Goal: Task Accomplishment & Management: Use online tool/utility

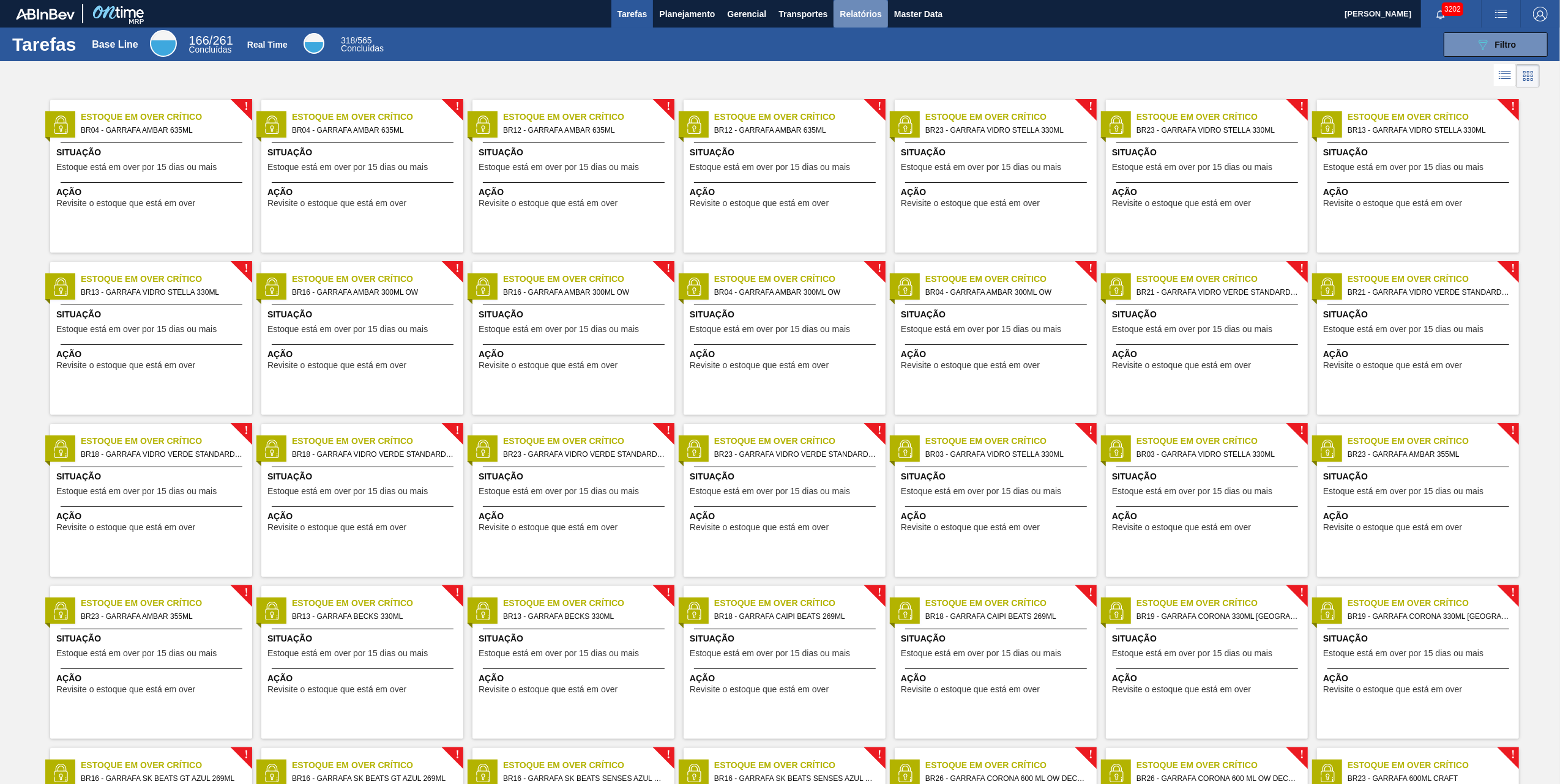
click at [860, 16] on span "Relatórios" at bounding box center [861, 14] width 42 height 15
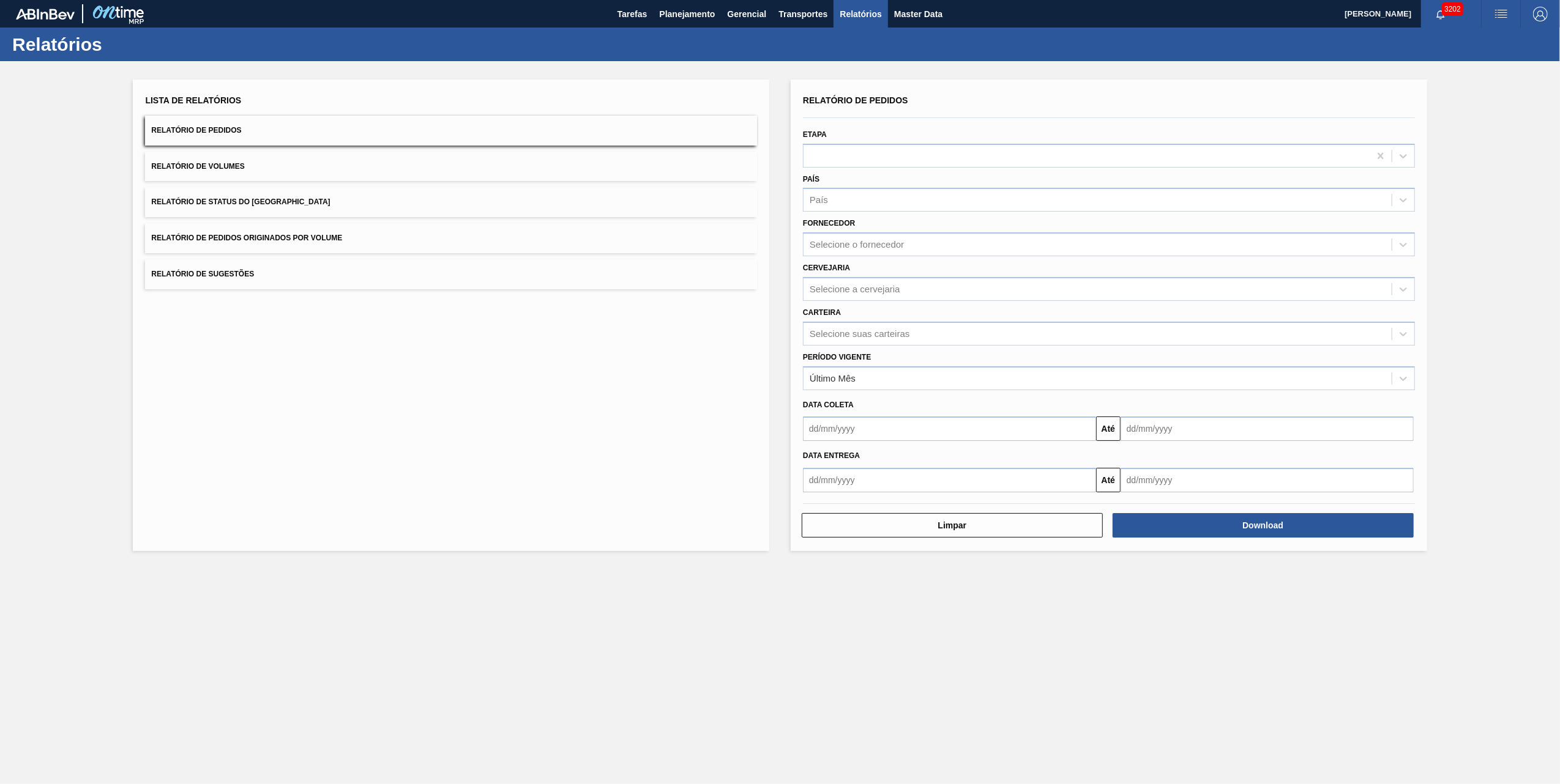
click at [308, 225] on button "Relatório de Pedidos Originados por Volume" at bounding box center [450, 238] width 612 height 30
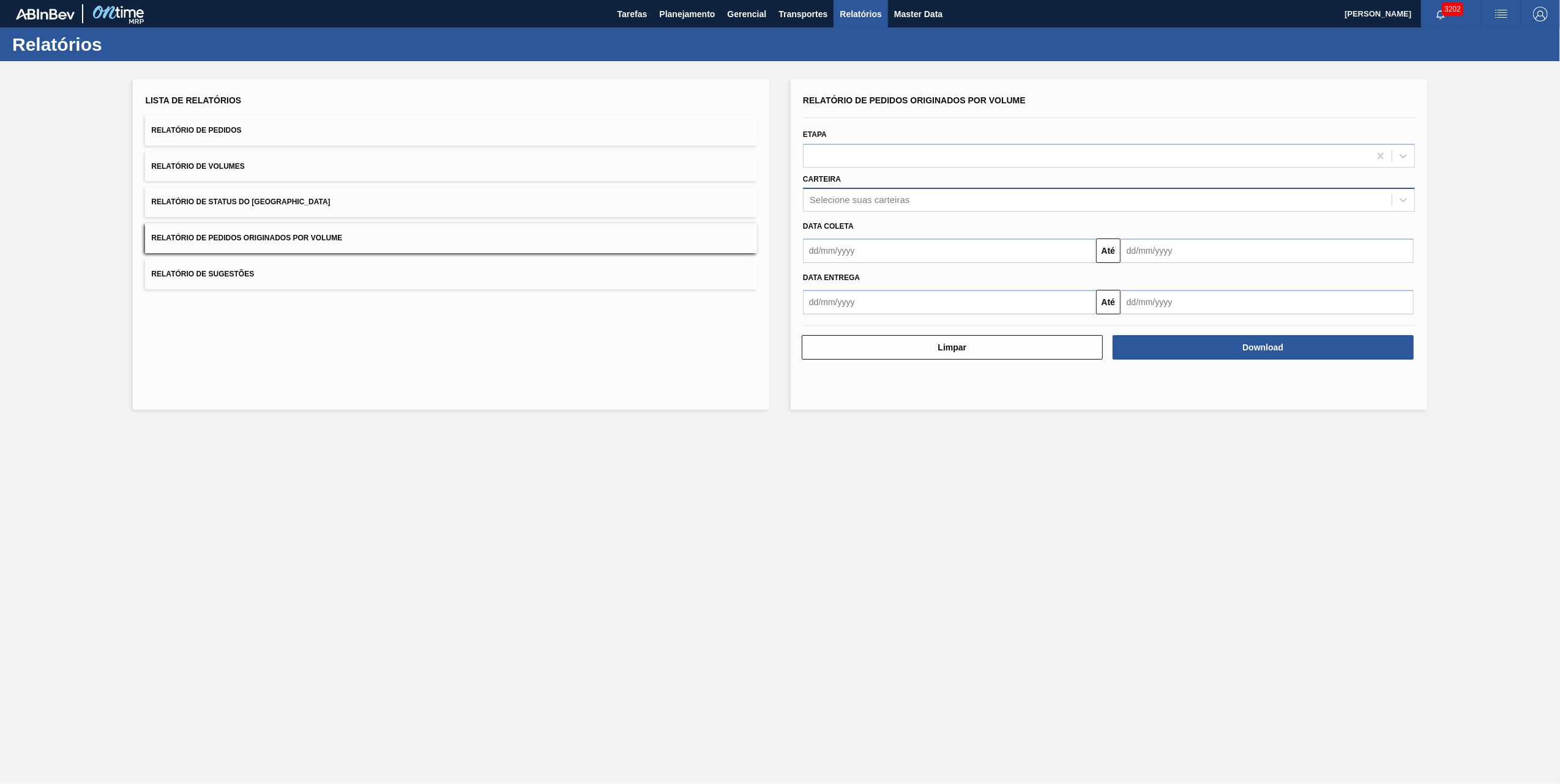
click at [917, 192] on div "Selecione suas carteiras" at bounding box center [1097, 200] width 588 height 18
type input "vidro"
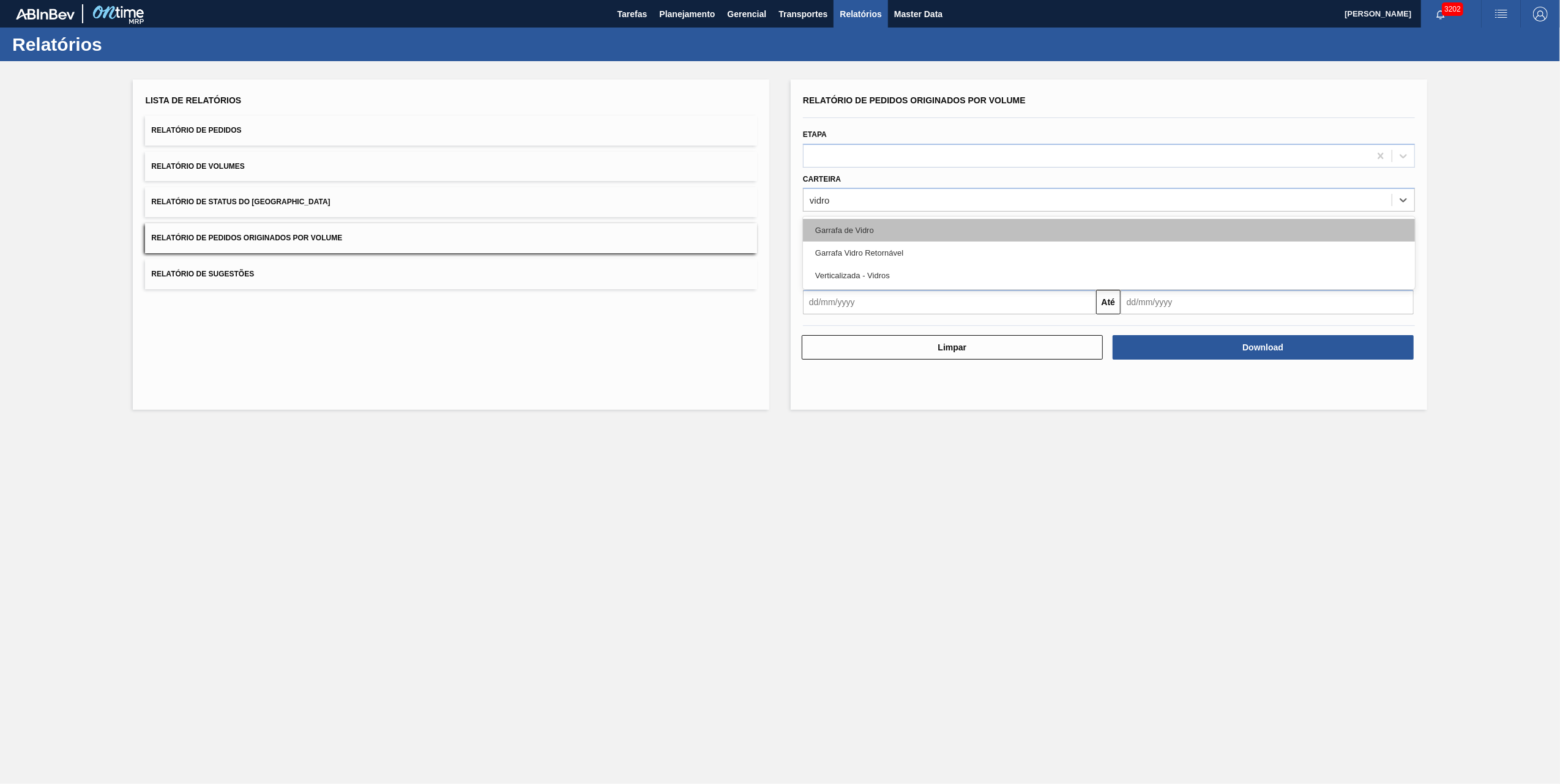
click at [880, 232] on div "Garrafa de Vidro" at bounding box center [1109, 231] width 612 height 23
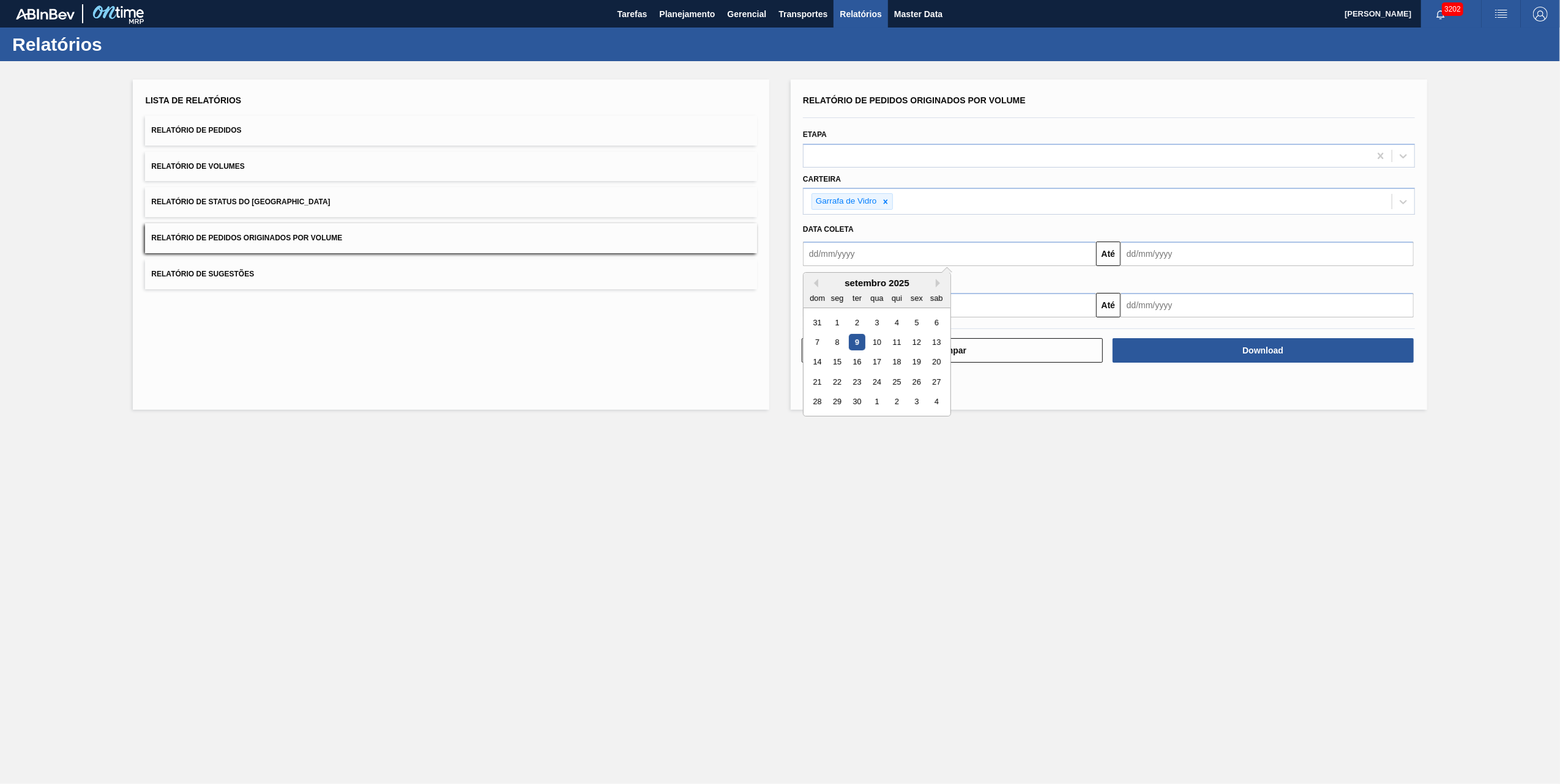
click at [894, 253] on input "text" at bounding box center [950, 254] width 293 height 25
click at [842, 320] on div "1" at bounding box center [837, 322] width 16 height 16
type input "[DATE]"
click at [1251, 233] on div "Data coleta" at bounding box center [1109, 230] width 622 height 18
click at [1239, 250] on input "text" at bounding box center [1267, 254] width 293 height 25
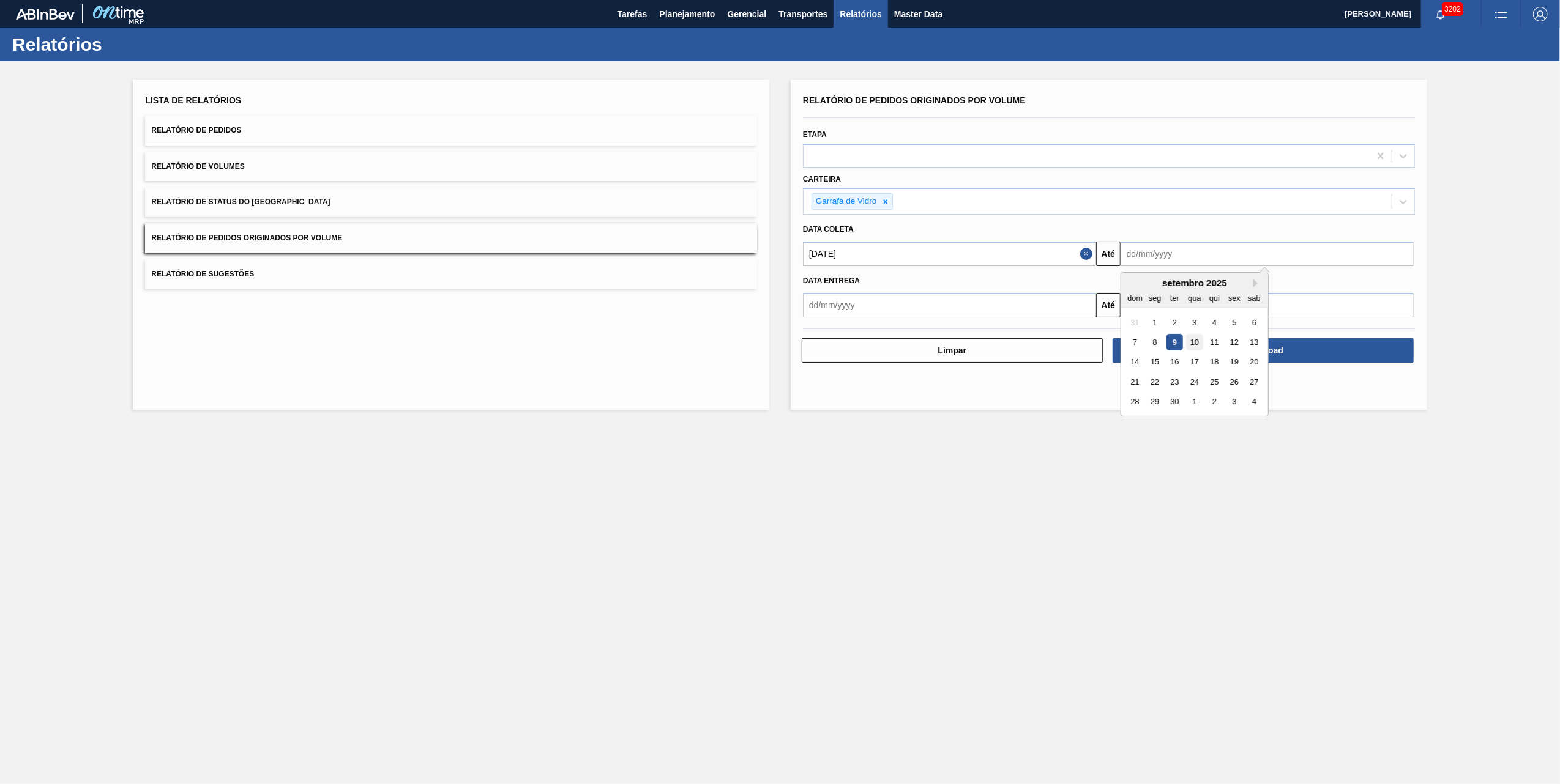
click at [1199, 345] on div "10" at bounding box center [1194, 341] width 16 height 16
type input "[DATE]"
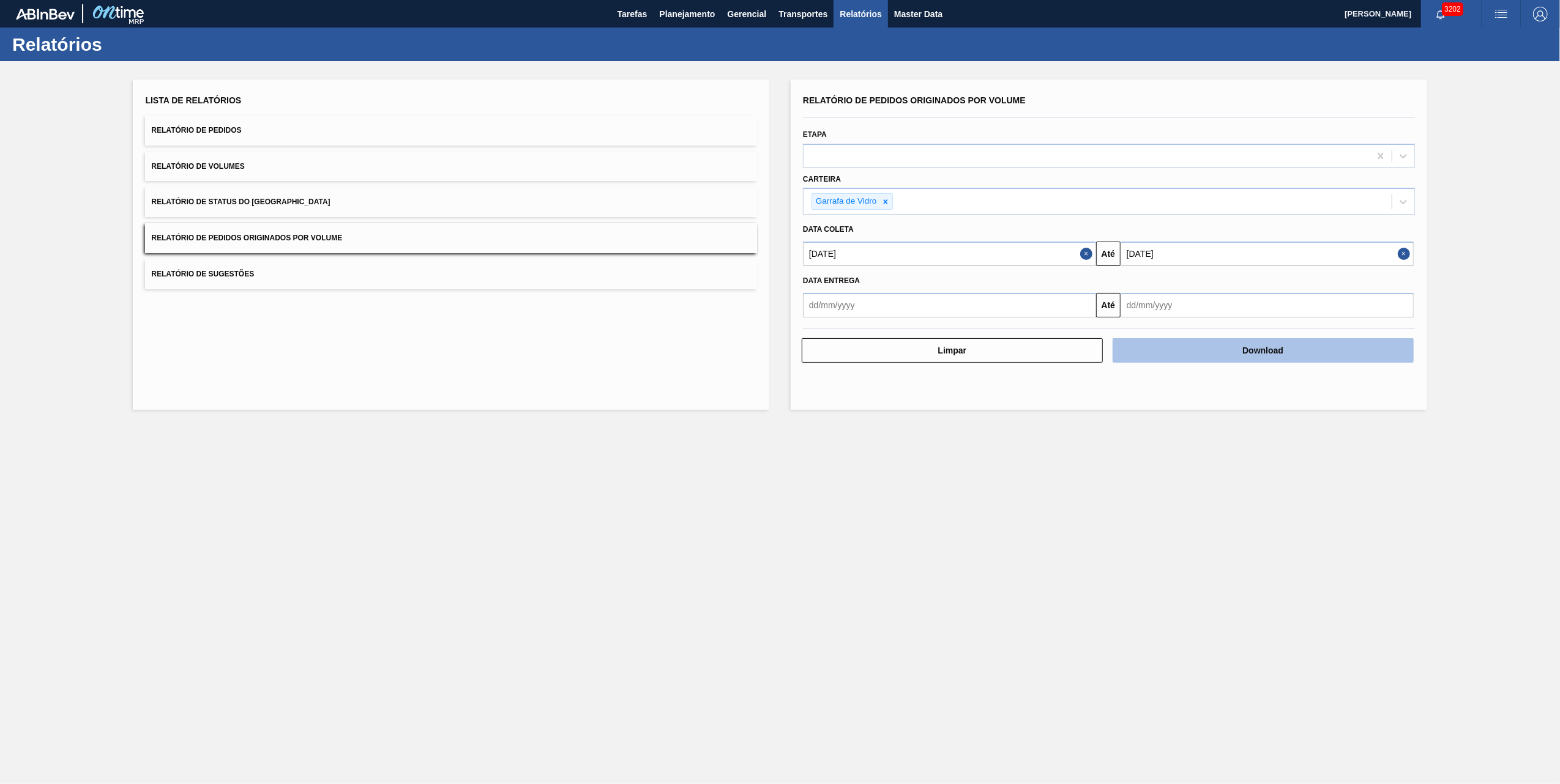
click at [1207, 344] on button "Download" at bounding box center [1263, 351] width 301 height 25
click at [707, 595] on main "Tarefas Planejamento Gerencial Transportes Relatórios Master Data [PERSON_NAME]…" at bounding box center [780, 392] width 1560 height 784
click at [681, 5] on button "Planejamento" at bounding box center [687, 13] width 68 height 27
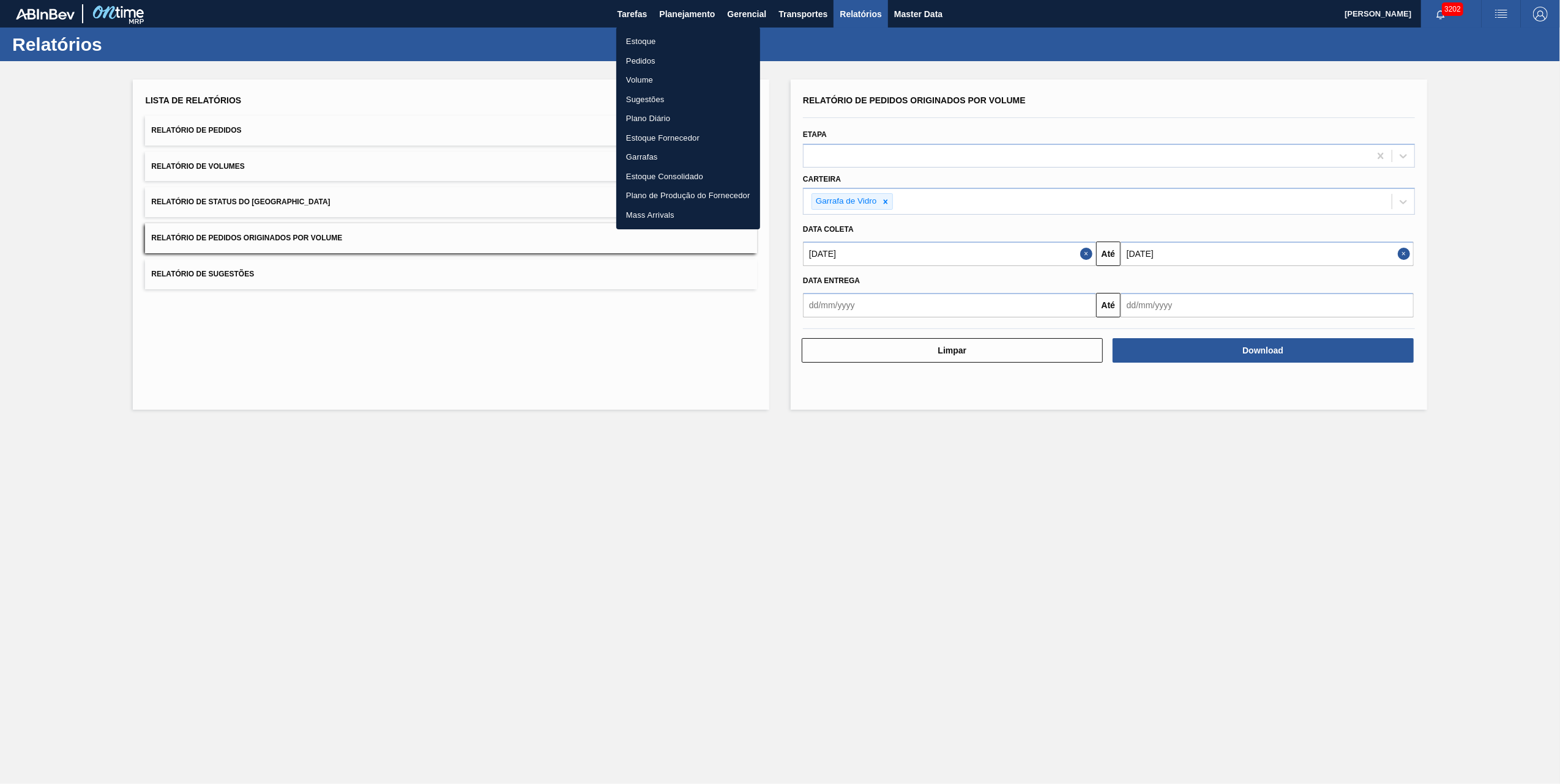
click at [649, 60] on li "Pedidos" at bounding box center [688, 61] width 144 height 20
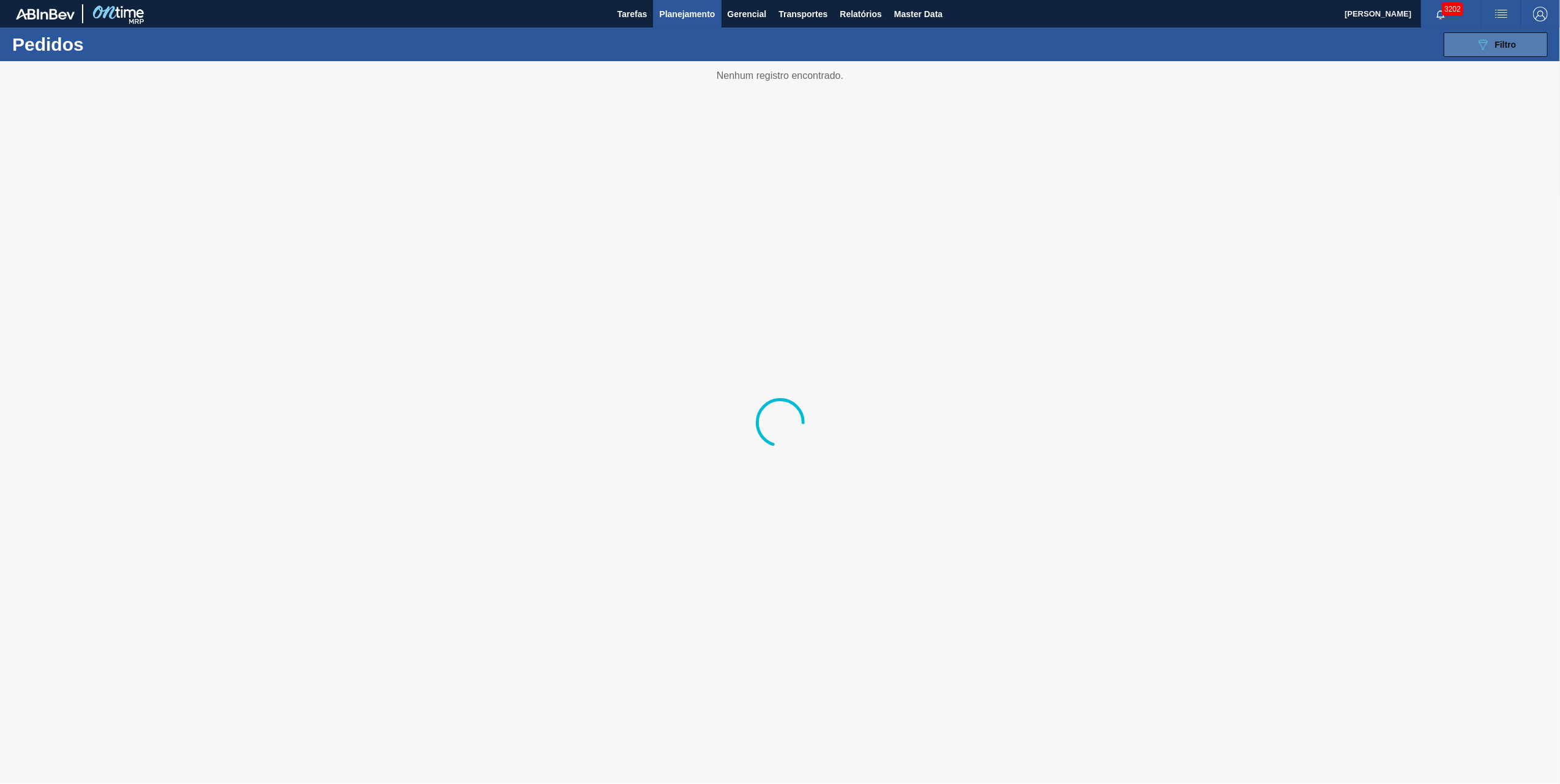
click at [1462, 44] on button "089F7B8B-B2A5-4AFE-B5C0-19BA573D28AC Filtro" at bounding box center [1496, 44] width 104 height 25
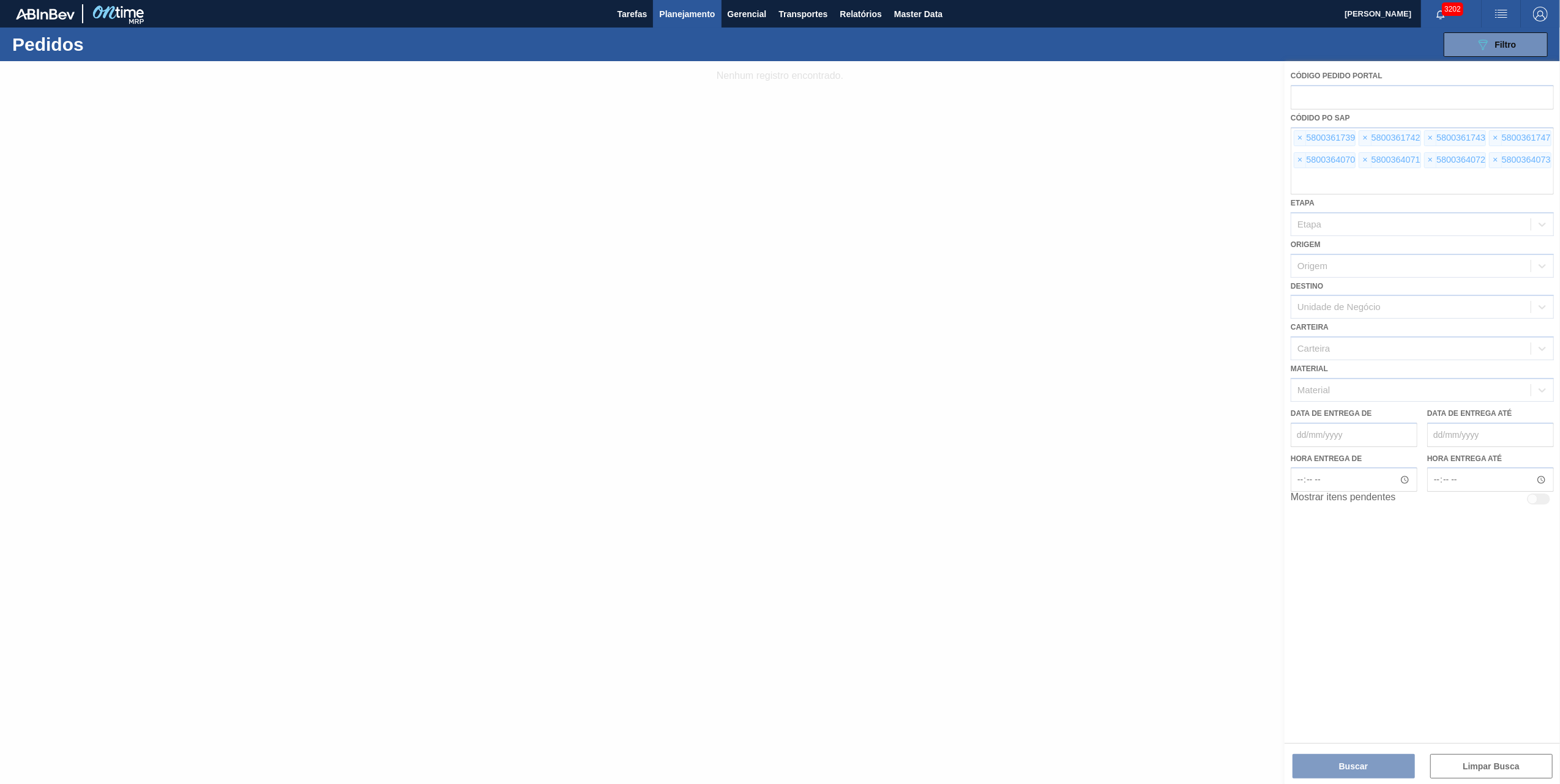
click at [1301, 132] on div at bounding box center [780, 423] width 1560 height 723
click at [1310, 137] on div at bounding box center [780, 423] width 1560 height 723
click at [1307, 138] on div at bounding box center [780, 423] width 1560 height 723
click at [1305, 138] on div at bounding box center [780, 423] width 1560 height 723
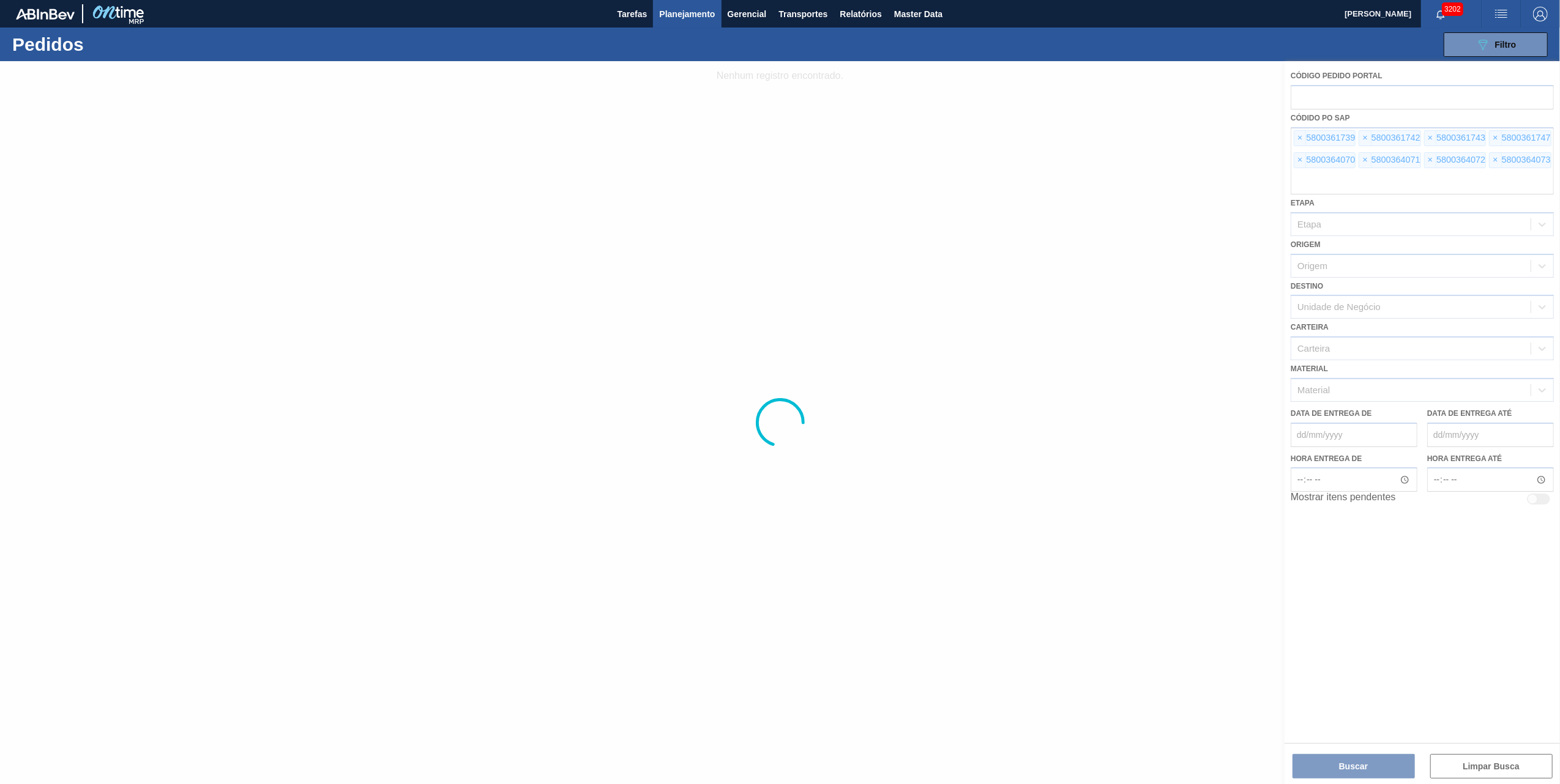
click at [1305, 138] on div at bounding box center [780, 423] width 1560 height 723
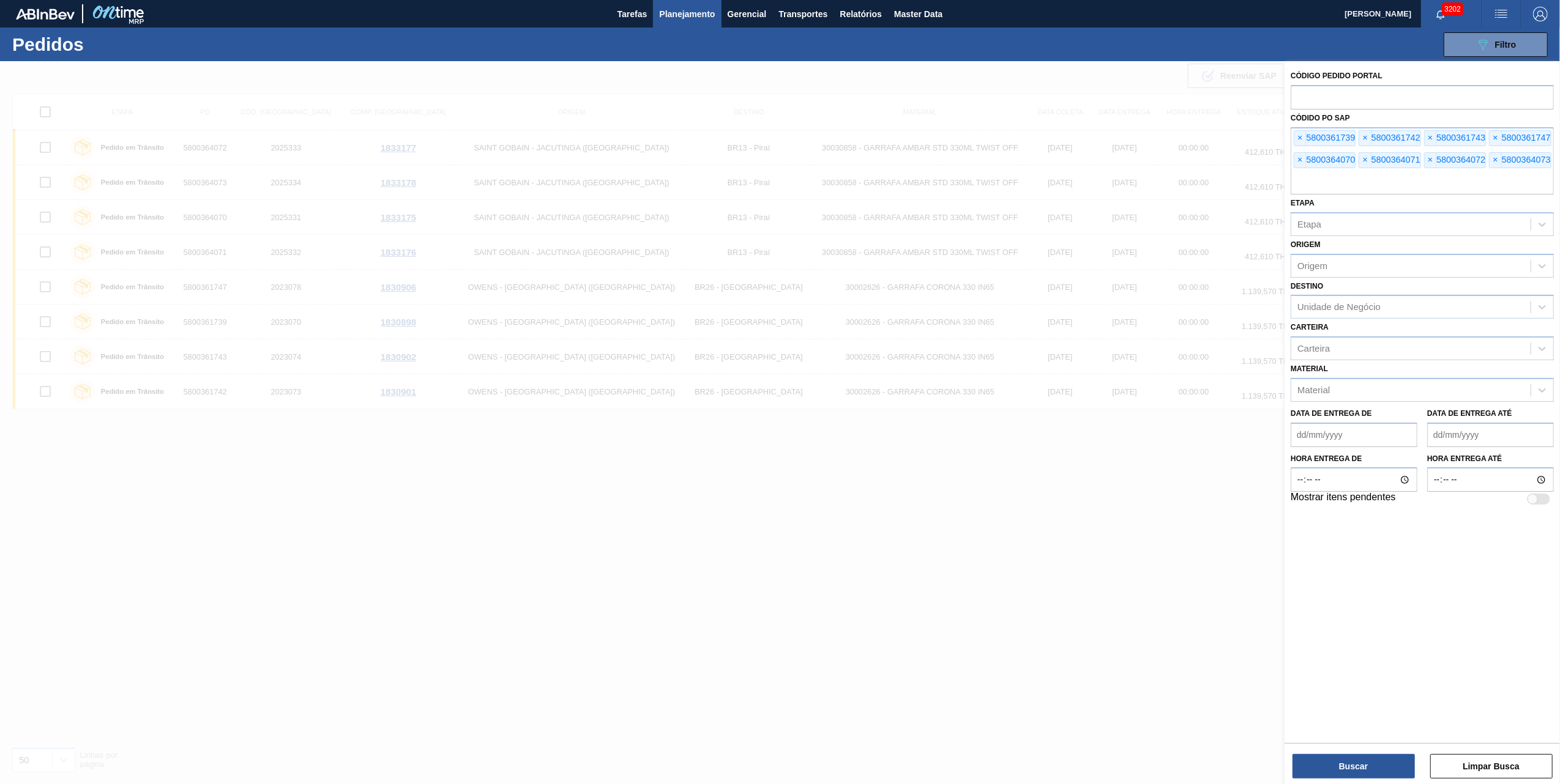
click at [1305, 138] on span "×" at bounding box center [1300, 138] width 11 height 15
click at [1297, 138] on span "×" at bounding box center [1300, 138] width 11 height 15
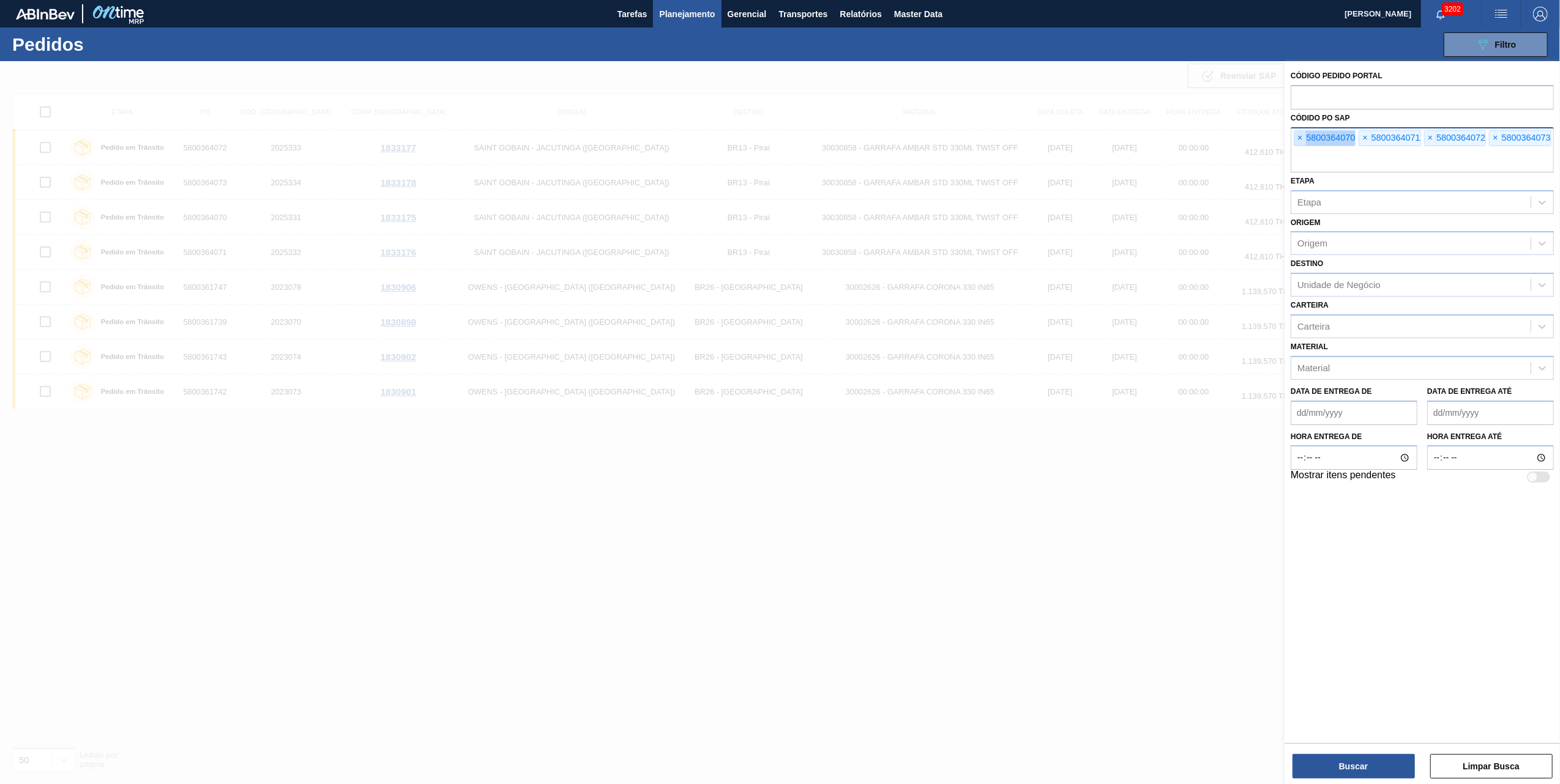
click at [1297, 138] on span "×" at bounding box center [1300, 138] width 11 height 15
click at [1296, 138] on span "×" at bounding box center [1300, 138] width 11 height 15
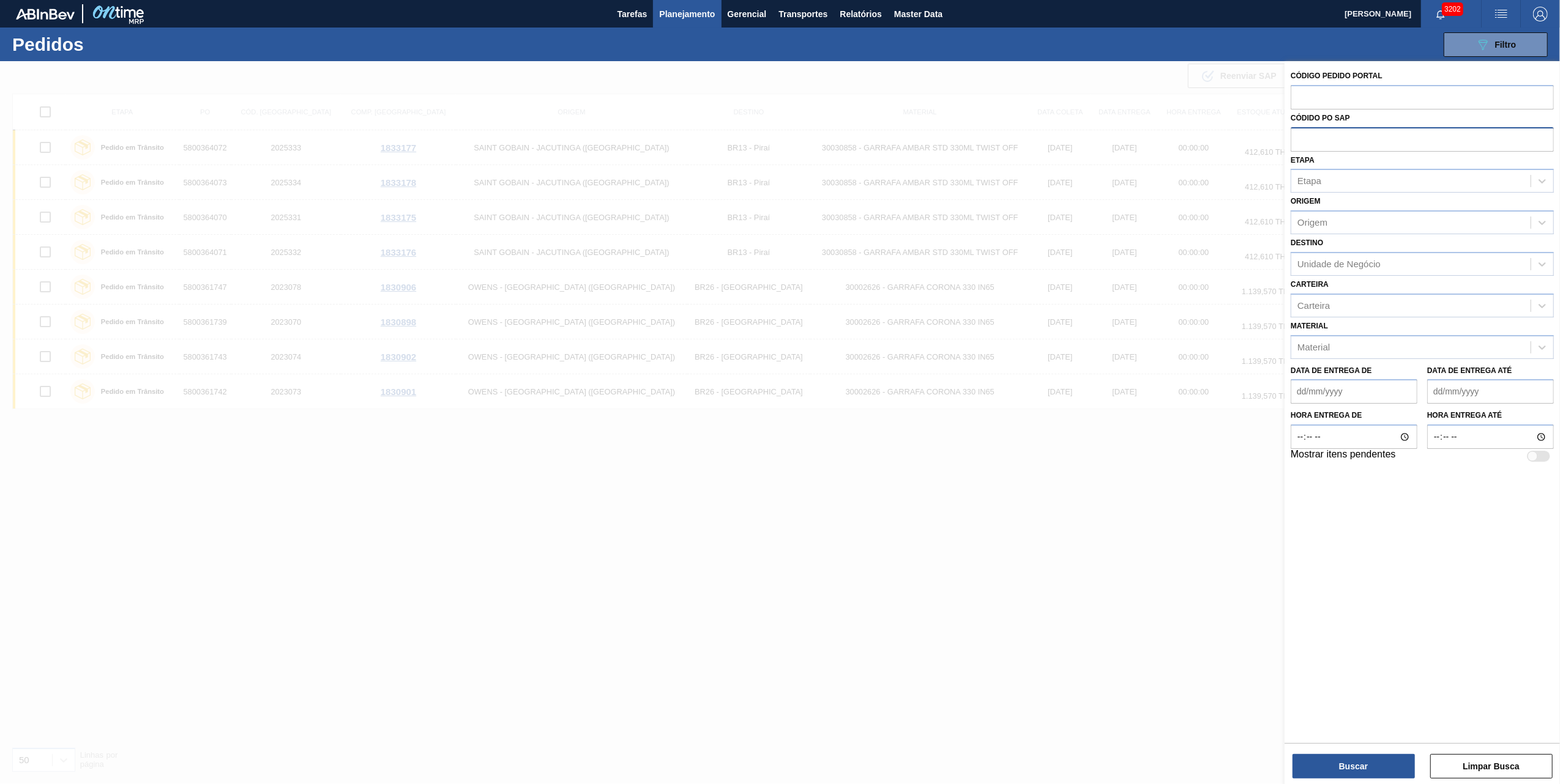
paste input "5800360786"
type input "5800360786"
click at [1330, 746] on div "Buscar Limpar Busca" at bounding box center [1422, 760] width 275 height 34
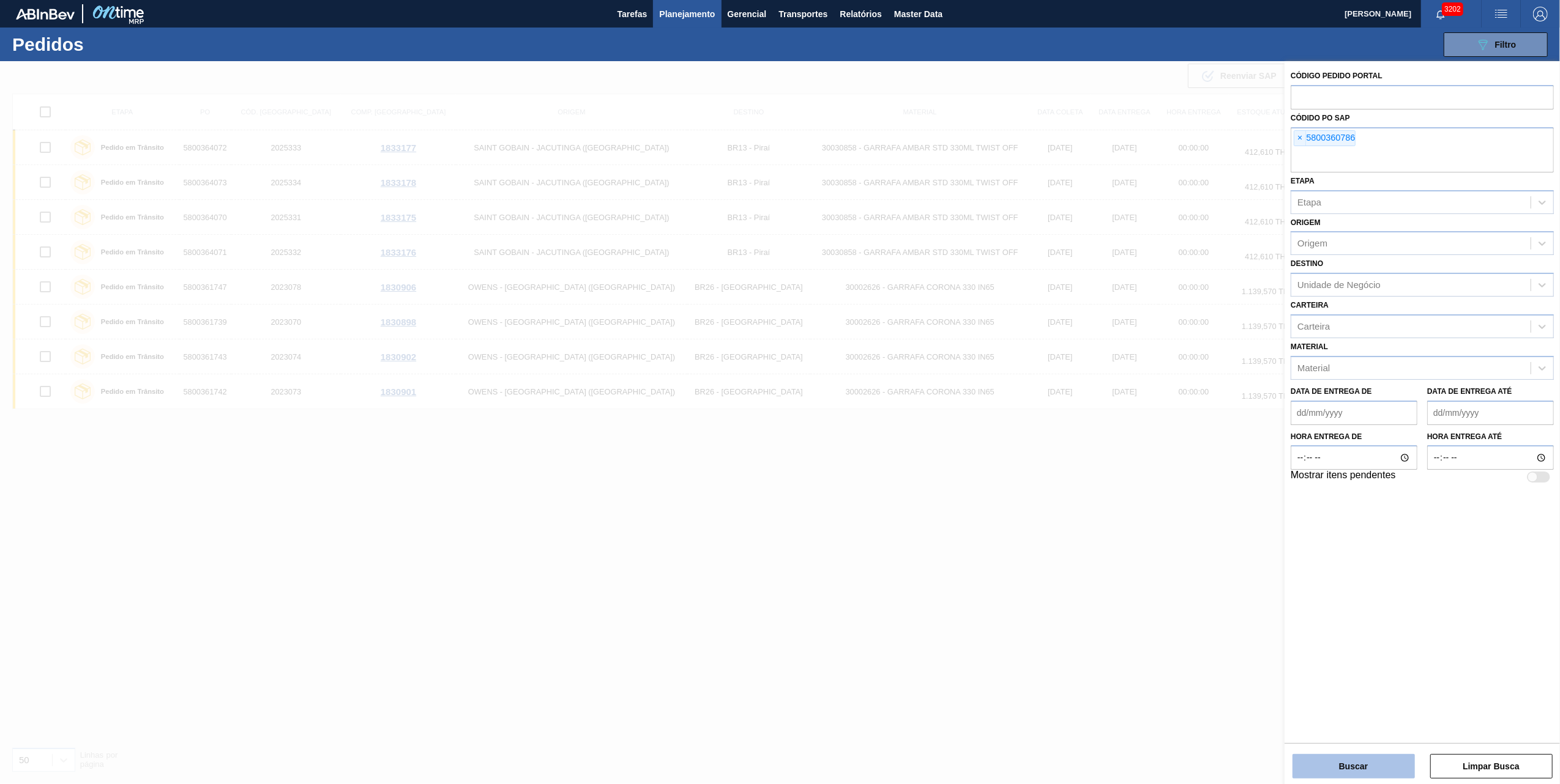
click at [1330, 761] on button "Buscar" at bounding box center [1353, 767] width 122 height 25
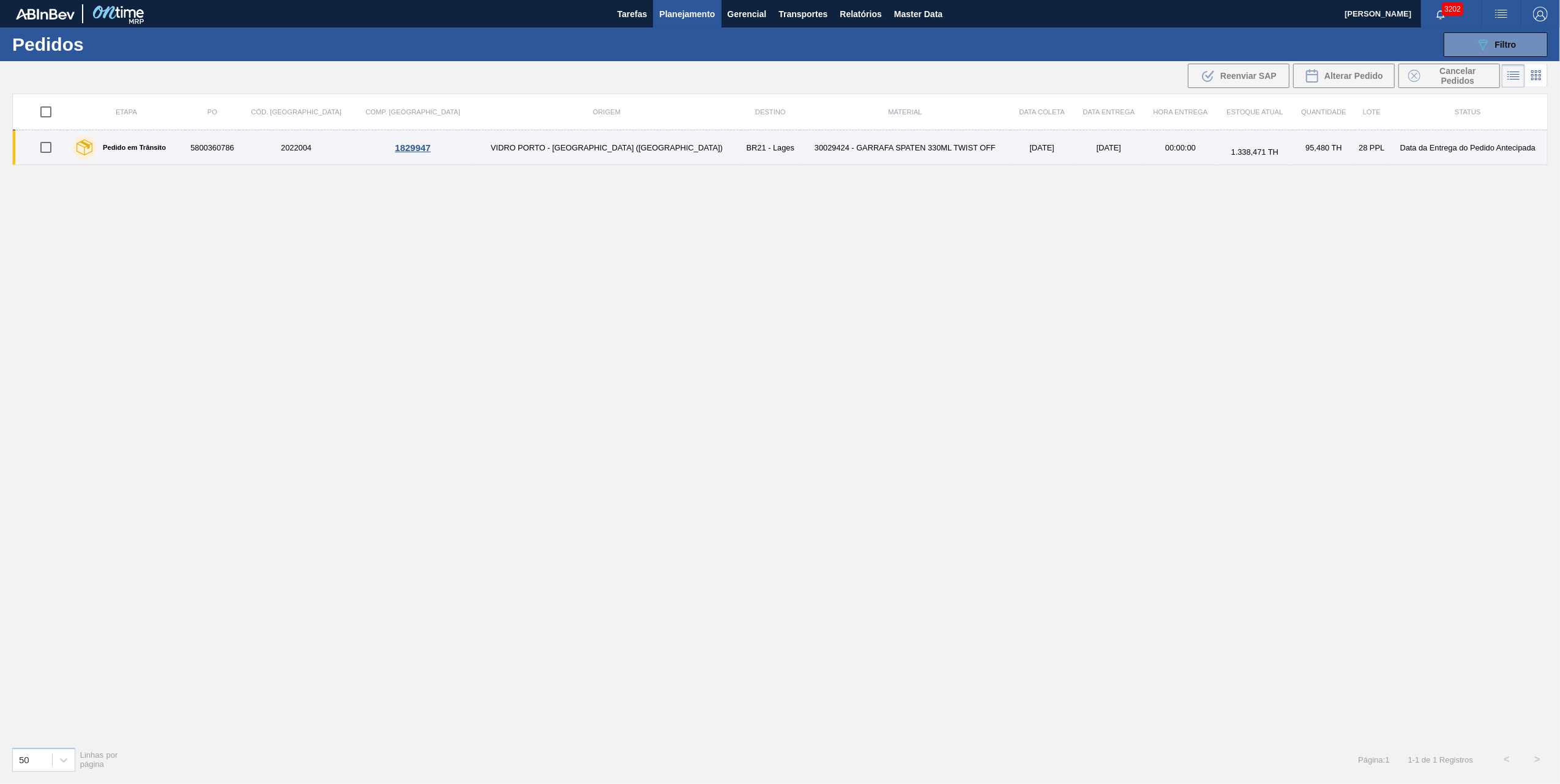
click at [800, 150] on td "30029424 - GARRAFA SPATEN 330ML TWIST OFF" at bounding box center [905, 148] width 211 height 35
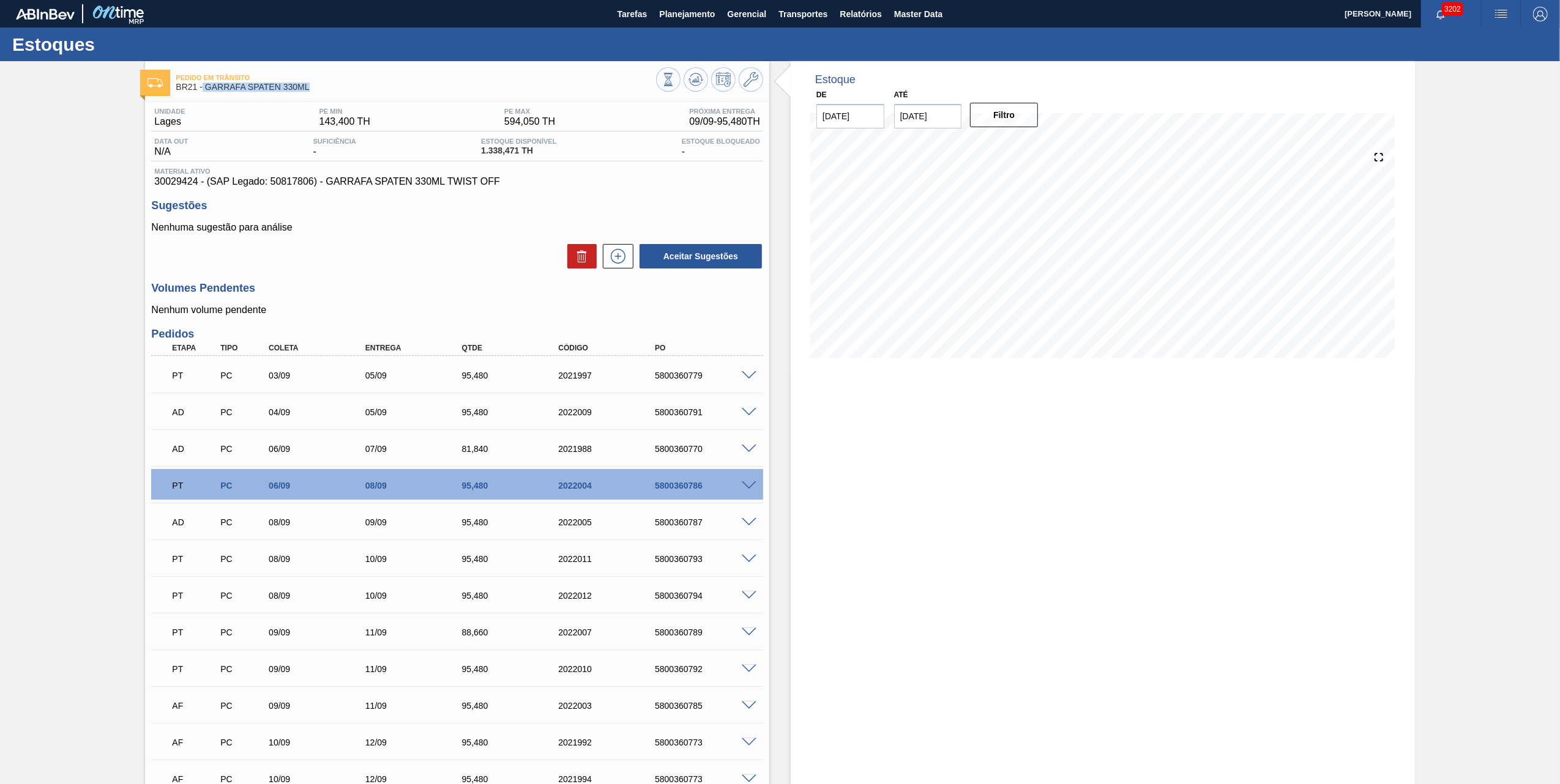
copy span "GARRAFA SPATEN 330ML"
drag, startPoint x: 313, startPoint y: 81, endPoint x: 207, endPoint y: 89, distance: 106.3
click at [207, 89] on span "BR21 - GARRAFA SPATEN 330ML" at bounding box center [416, 87] width 481 height 9
copy span "GARRAFA SPATEN 330ML"
